Goal: Transaction & Acquisition: Download file/media

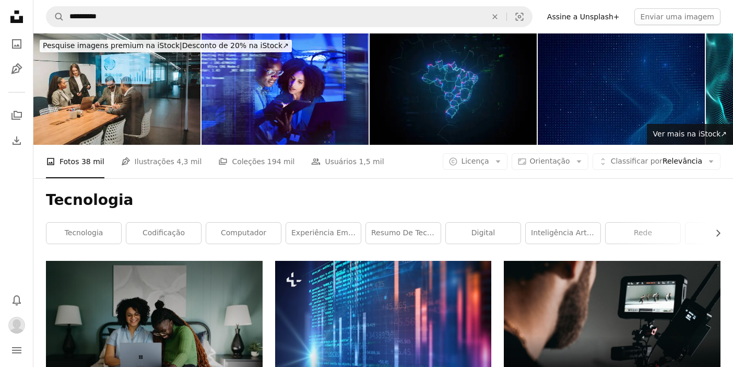
scroll to position [2862, 0]
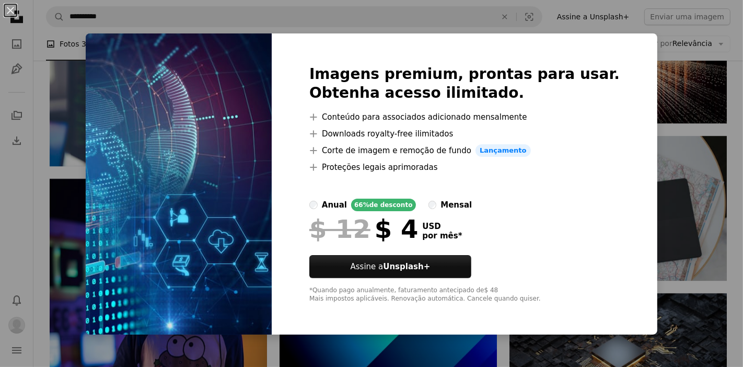
click at [652, 43] on div "An X shape Imagens premium, prontas para usar. Obtenha acesso ilimitado. A plus…" at bounding box center [371, 183] width 743 height 367
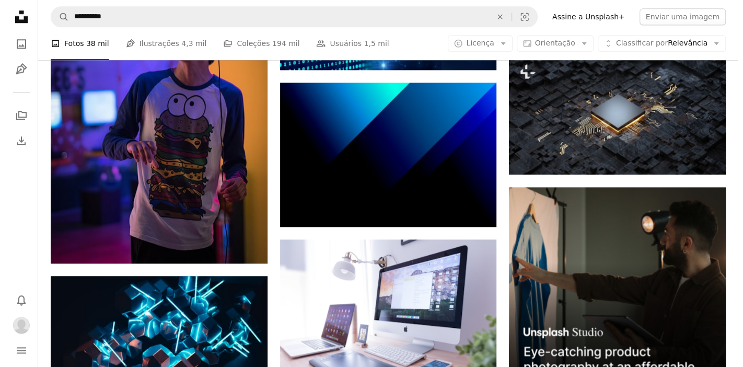
scroll to position [2939, 0]
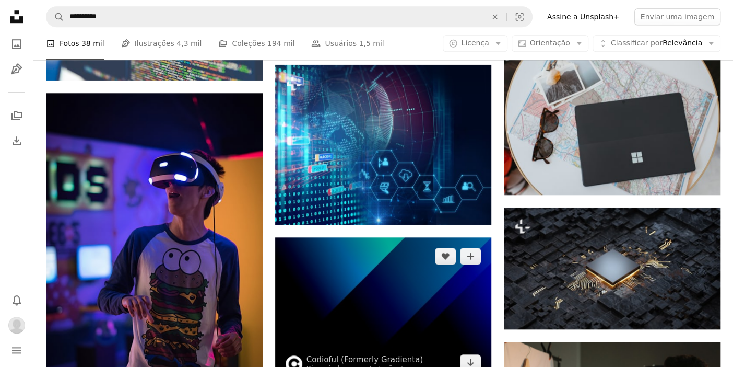
click at [371, 237] on img at bounding box center [383, 309] width 217 height 144
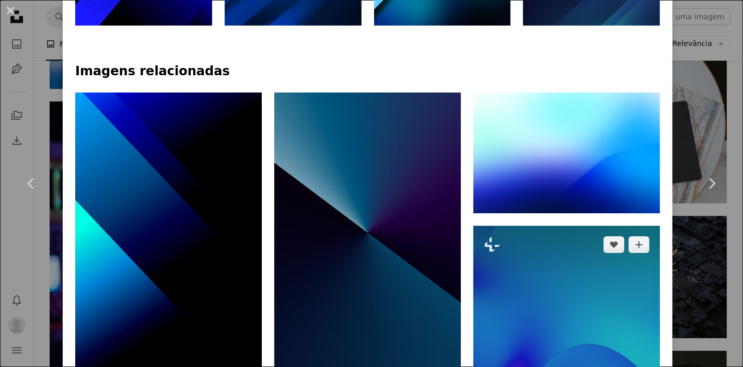
scroll to position [696, 0]
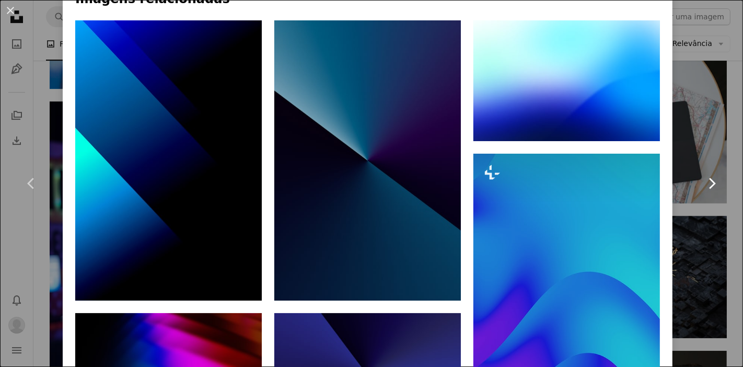
click at [689, 136] on link "Chevron right" at bounding box center [711, 183] width 63 height 100
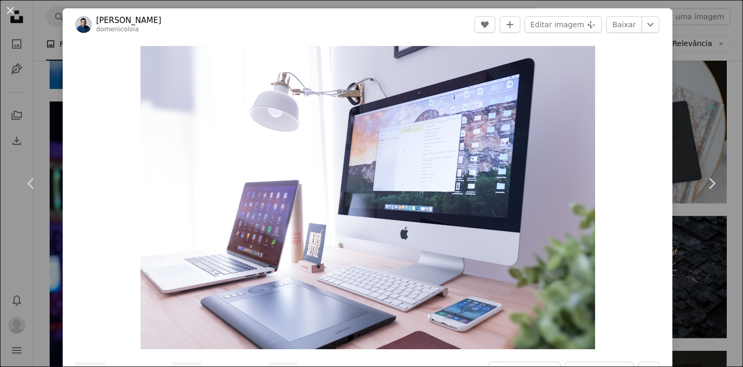
click at [697, 19] on div "An X shape Chevron left Chevron right [PERSON_NAME] A heart A plus sign Editar …" at bounding box center [371, 183] width 743 height 367
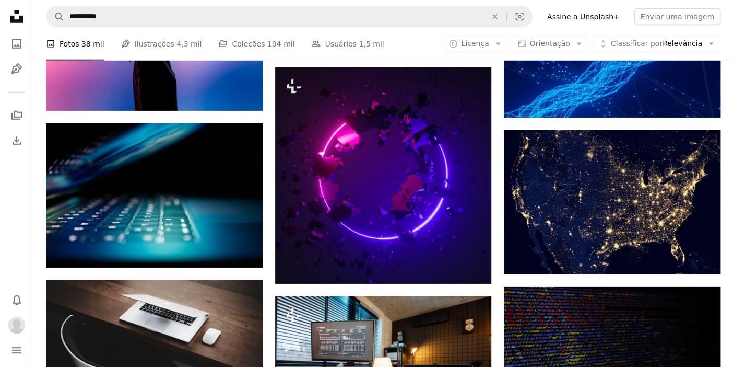
scroll to position [4409, 0]
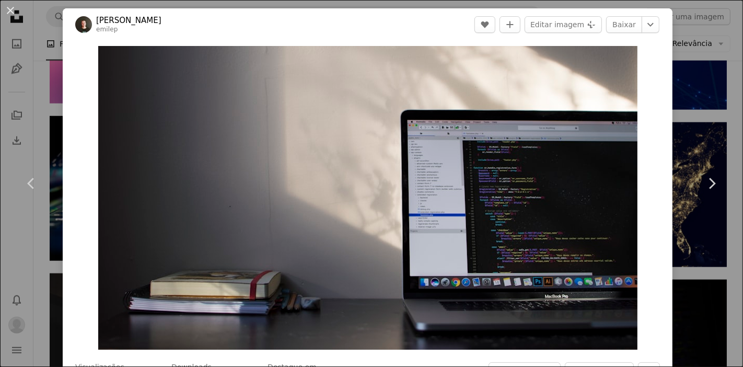
drag, startPoint x: 713, startPoint y: 98, endPoint x: 707, endPoint y: 98, distance: 6.3
click at [713, 98] on div "An X shape Chevron left Chevron right [PERSON_NAME] emilep A heart A plus sign …" at bounding box center [371, 183] width 743 height 367
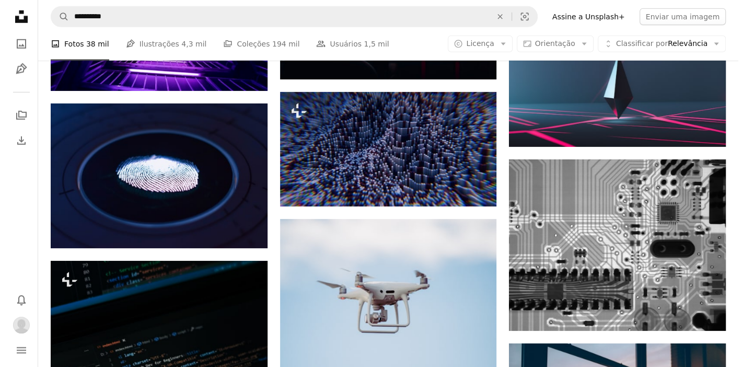
scroll to position [7117, 0]
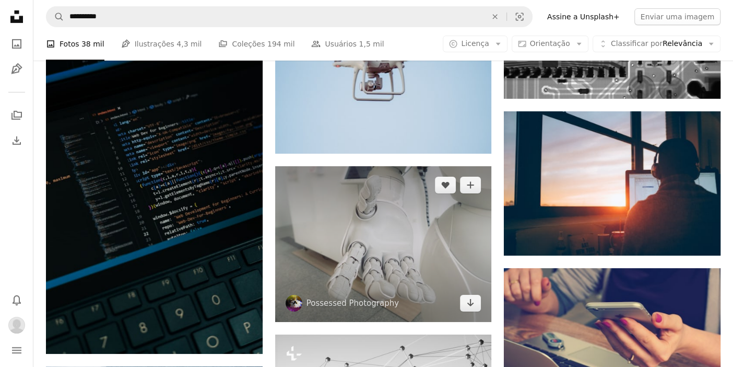
click at [383, 166] on img at bounding box center [383, 244] width 217 height 156
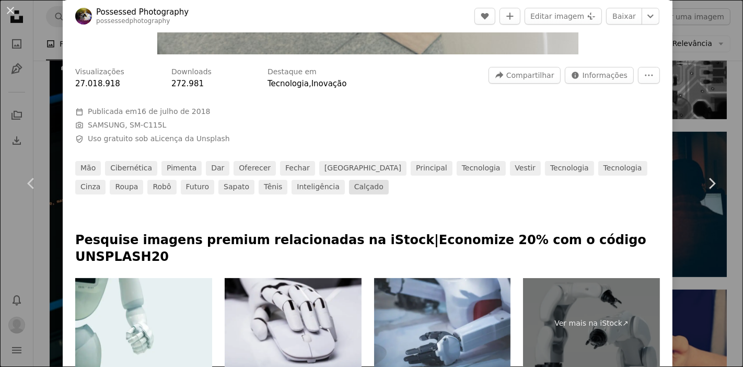
scroll to position [309, 0]
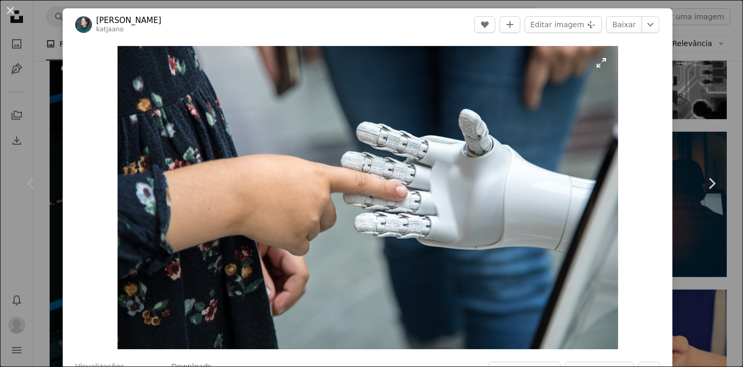
drag, startPoint x: 455, startPoint y: 183, endPoint x: 395, endPoint y: 157, distance: 64.8
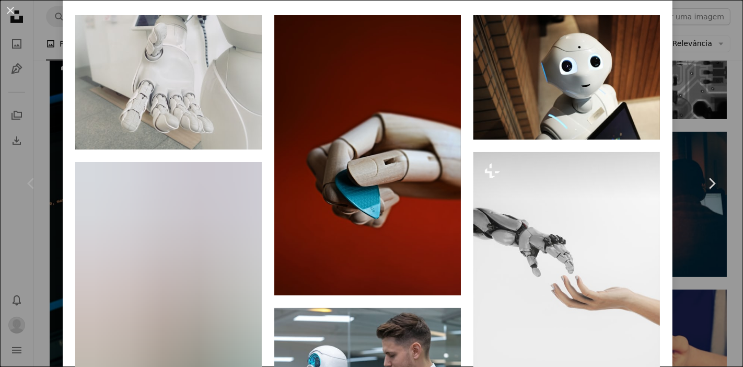
scroll to position [773, 0]
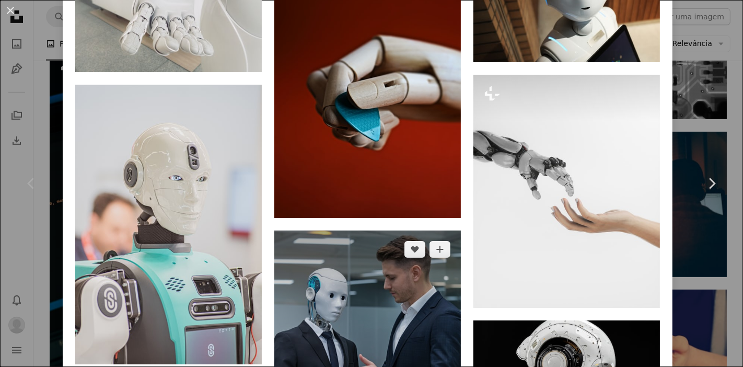
click at [373, 230] on img at bounding box center [367, 339] width 186 height 219
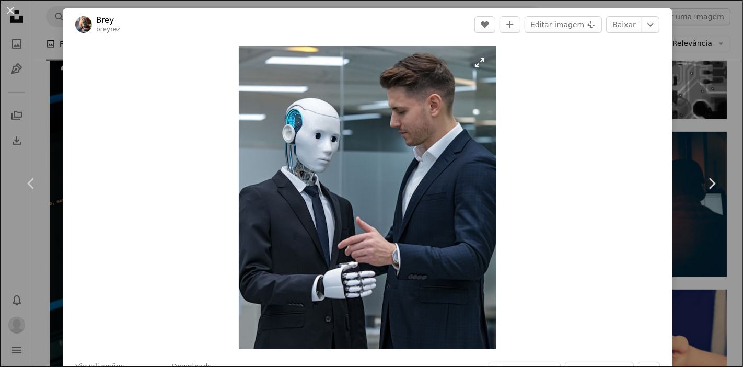
drag, startPoint x: 403, startPoint y: 183, endPoint x: 361, endPoint y: 157, distance: 48.5
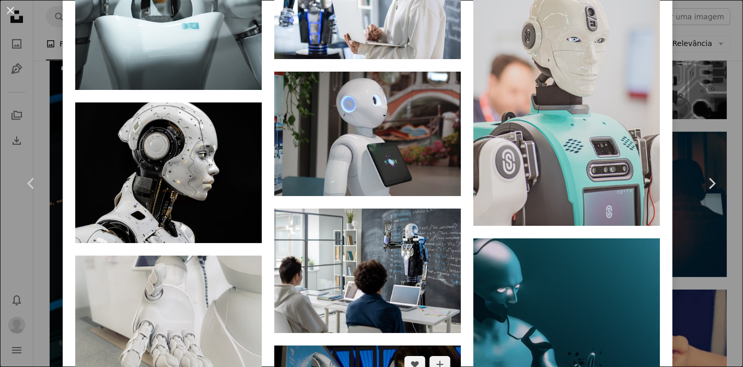
scroll to position [928, 0]
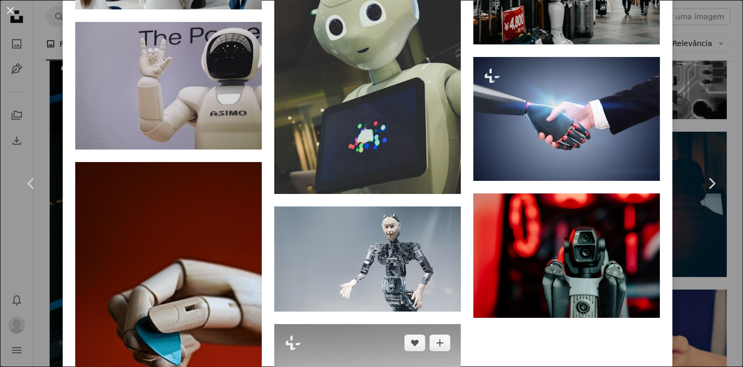
scroll to position [1392, 0]
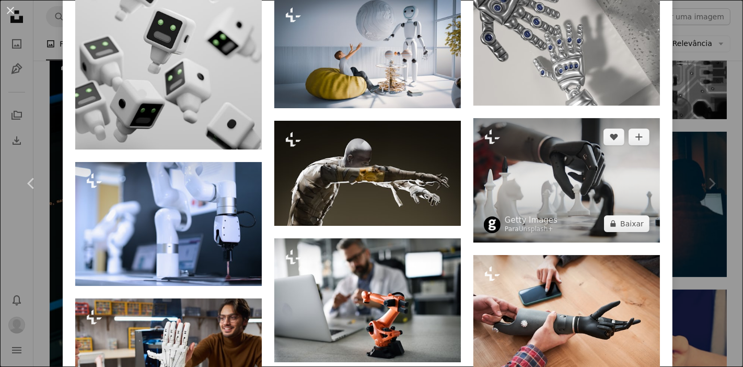
scroll to position [1469, 0]
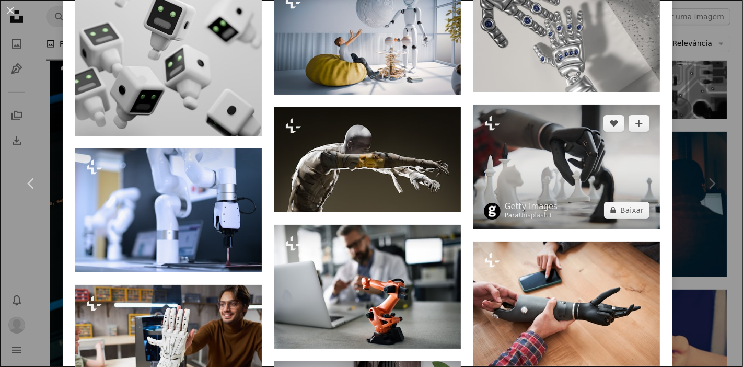
drag, startPoint x: 552, startPoint y: 155, endPoint x: 572, endPoint y: 159, distance: 20.8
click at [572, 159] on img at bounding box center [566, 166] width 186 height 124
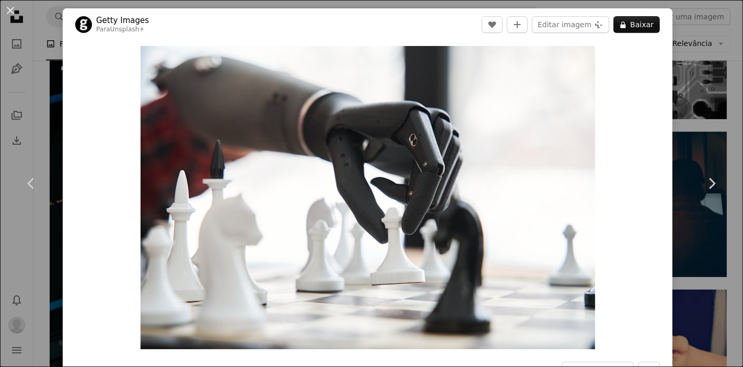
drag, startPoint x: 333, startPoint y: 134, endPoint x: 31, endPoint y: 84, distance: 305.5
click at [31, 84] on div "An X shape Chevron left Chevron right Getty Images Para Unsplash+ A heart A plu…" at bounding box center [371, 183] width 743 height 367
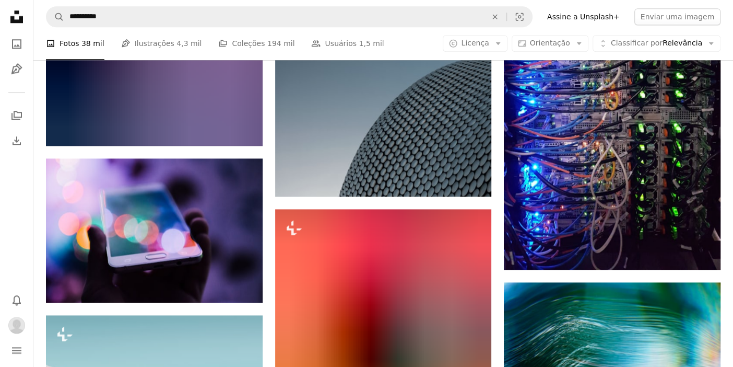
scroll to position [10521, 0]
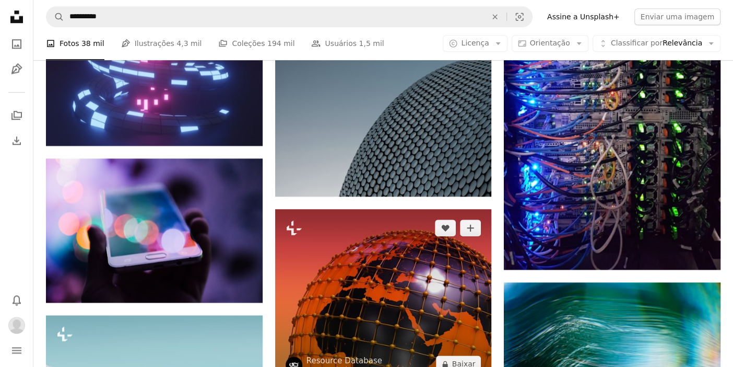
click at [378, 209] on img at bounding box center [383, 295] width 217 height 173
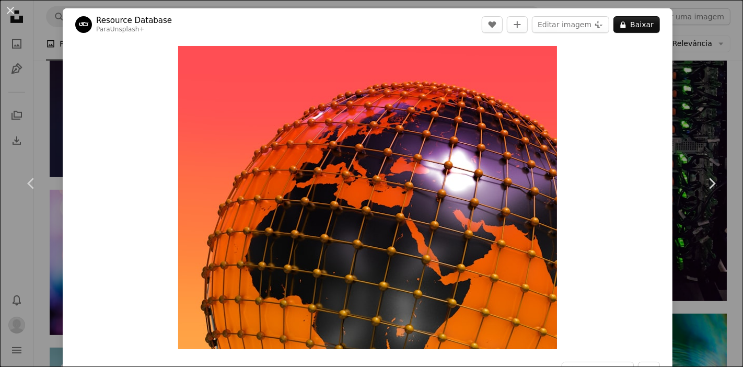
click at [689, 99] on div "An X shape Chevron left Chevron right Resource Database Para Unsplash+ A heart …" at bounding box center [371, 183] width 743 height 367
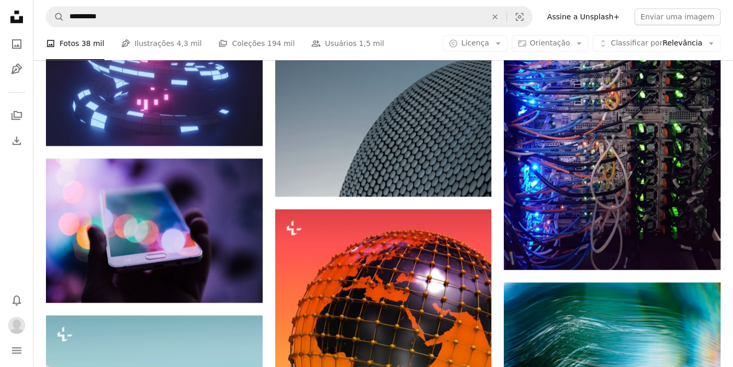
scroll to position [10753, 0]
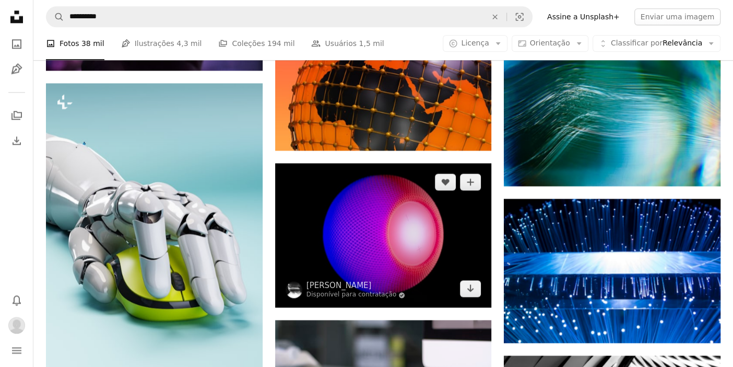
click at [395, 163] on img at bounding box center [383, 235] width 217 height 144
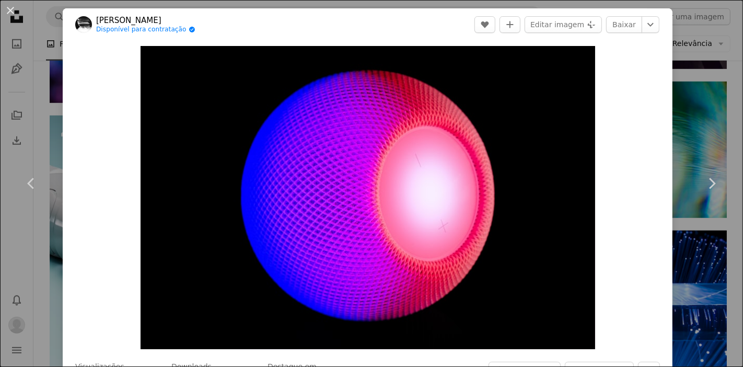
click at [702, 66] on div "An X shape Chevron left Chevron right [PERSON_NAME] Disponível para contratação…" at bounding box center [371, 183] width 743 height 367
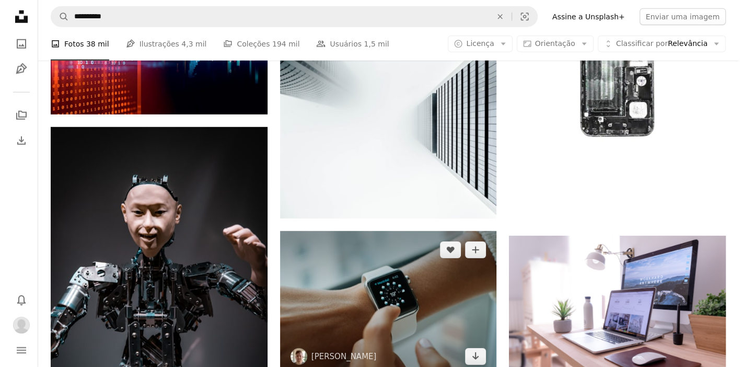
scroll to position [11527, 0]
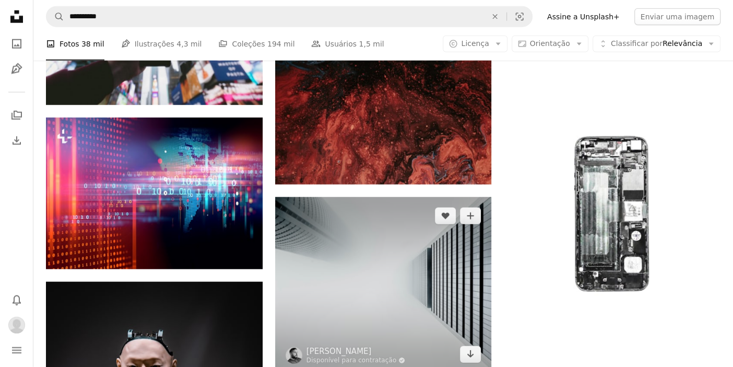
click at [404, 197] on img at bounding box center [383, 285] width 217 height 176
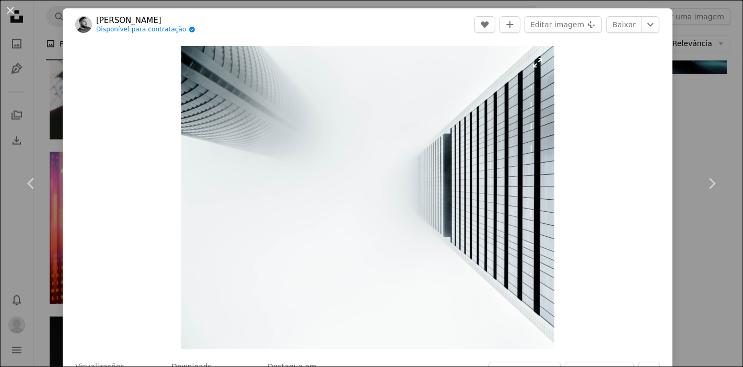
drag, startPoint x: 360, startPoint y: 115, endPoint x: 303, endPoint y: 104, distance: 58.5
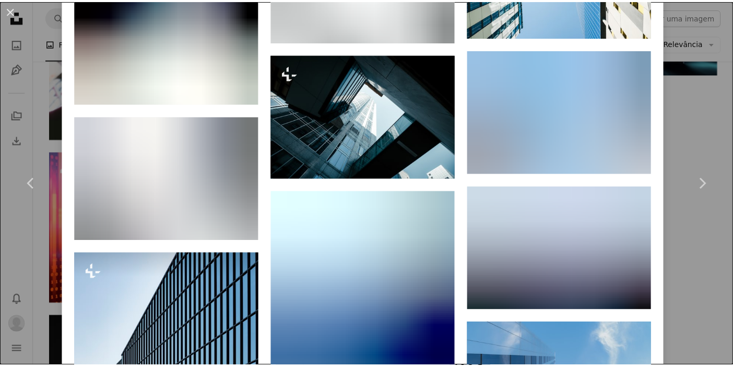
scroll to position [1083, 0]
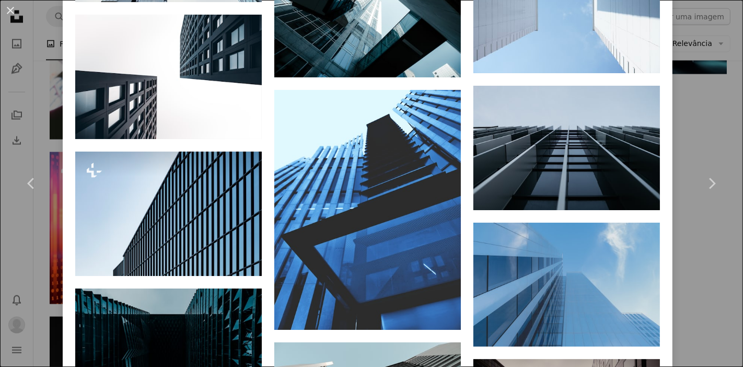
click at [707, 116] on div "An X shape Chevron left Chevron right [PERSON_NAME] Disponível para contratação…" at bounding box center [371, 183] width 743 height 367
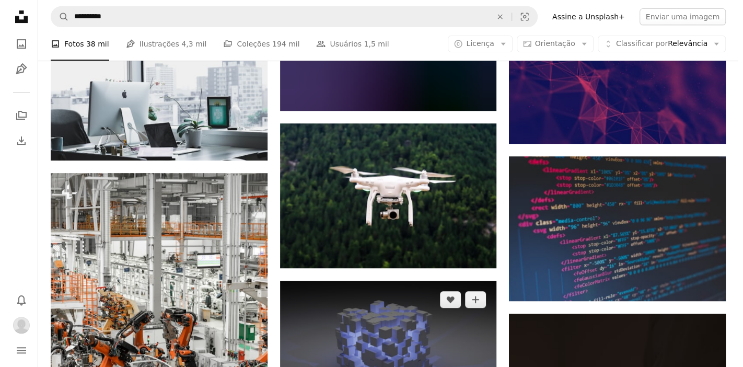
scroll to position [12610, 0]
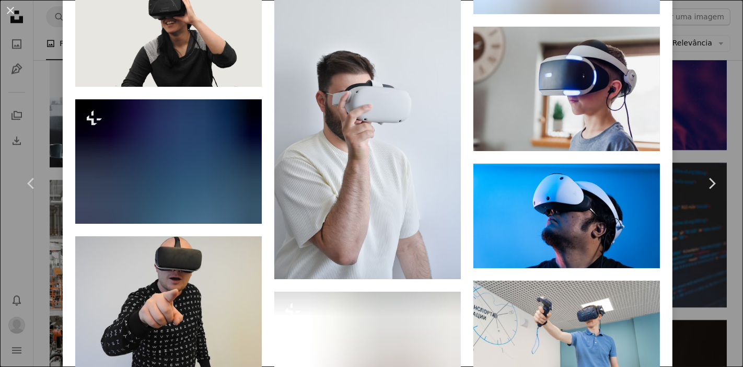
scroll to position [1315, 0]
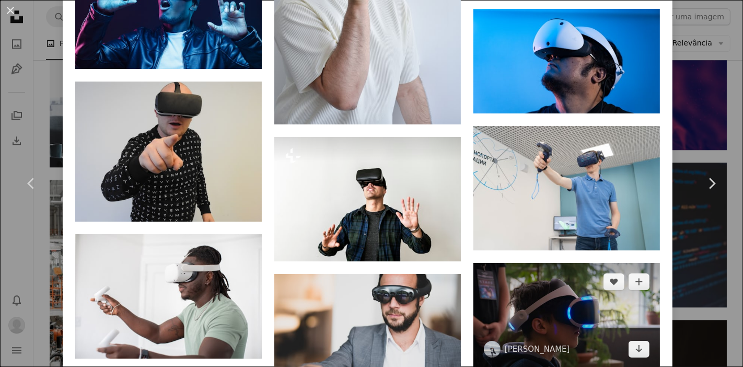
click at [531, 263] on img at bounding box center [566, 315] width 186 height 105
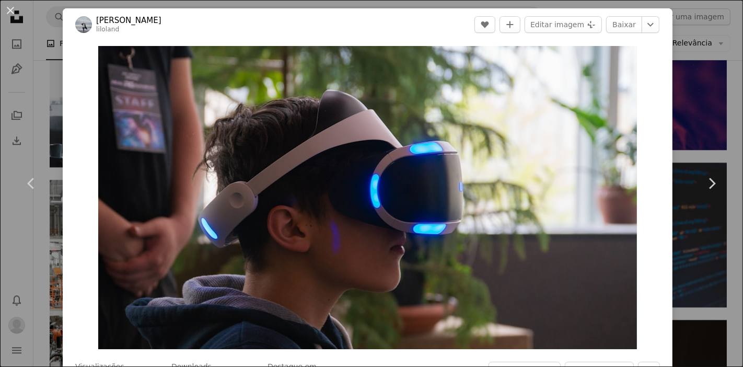
click at [546, 132] on img "Ampliar esta imagem" at bounding box center [367, 197] width 538 height 303
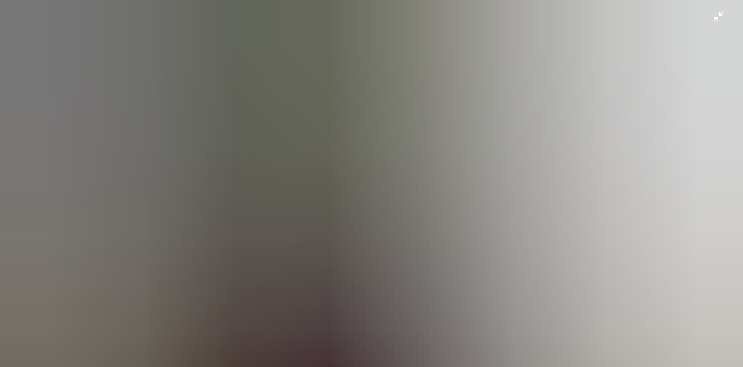
scroll to position [23, 0]
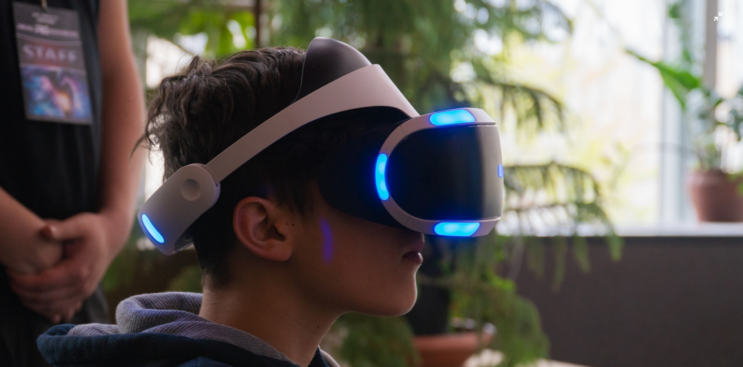
click at [397, 150] on img "Diminuir esta imagem" at bounding box center [371, 186] width 744 height 418
